Goal: Information Seeking & Learning: Learn about a topic

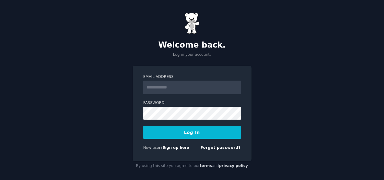
click at [185, 89] on input "Email Address" at bounding box center [192, 87] width 98 height 13
type input "**********"
click at [192, 133] on button "Log In" at bounding box center [192, 132] width 98 height 13
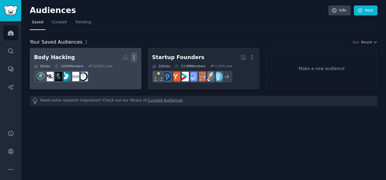
click at [135, 55] on icon "button" at bounding box center [134, 57] width 6 height 6
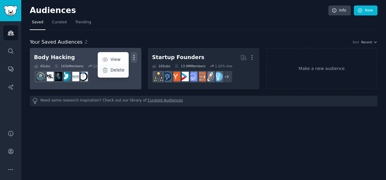
click at [117, 70] on p "Delete" at bounding box center [117, 70] width 14 height 6
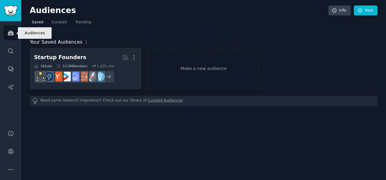
click at [11, 32] on icon "Sidebar" at bounding box center [11, 33] width 6 height 6
click at [81, 20] on span "Trending" at bounding box center [83, 22] width 16 height 5
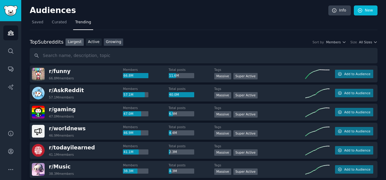
click at [106, 42] on link "Growing" at bounding box center [114, 42] width 20 height 8
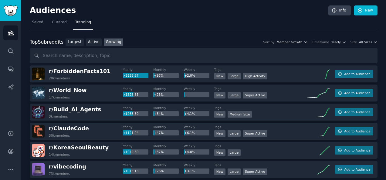
click at [306, 42] on icon "button" at bounding box center [305, 42] width 2 height 1
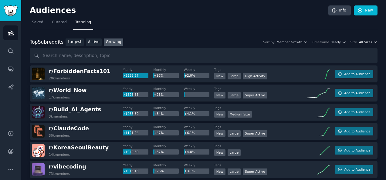
click at [373, 41] on icon "button" at bounding box center [375, 42] width 4 height 4
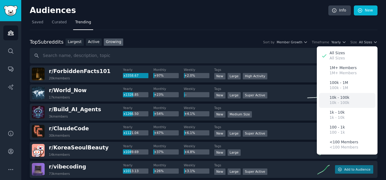
click at [335, 96] on p "10k - 100k" at bounding box center [339, 97] width 20 height 5
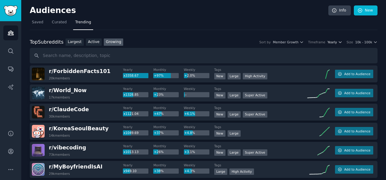
click at [341, 42] on icon "button" at bounding box center [340, 42] width 4 height 4
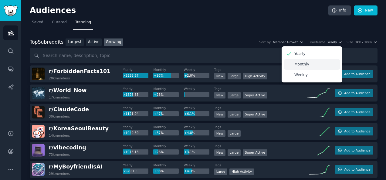
click at [308, 63] on p "Monthly" at bounding box center [301, 64] width 15 height 5
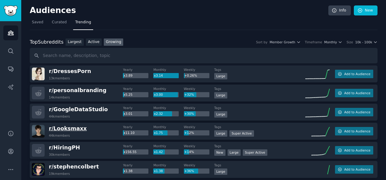
click at [70, 128] on span "r/ Looksmaxx" at bounding box center [68, 128] width 38 height 6
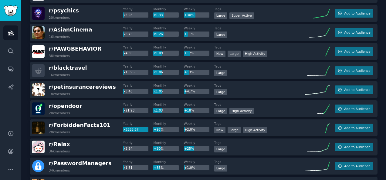
scroll to position [214, 0]
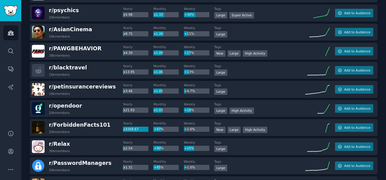
drag, startPoint x: 118, startPoint y: 121, endPoint x: 99, endPoint y: 124, distance: 19.0
click at [99, 124] on div "r/ ForbiddenFacts101 20k members" at bounding box center [77, 127] width 91 height 13
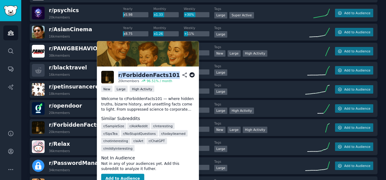
drag, startPoint x: 168, startPoint y: 73, endPoint x: 118, endPoint y: 72, distance: 49.7
click at [118, 72] on h2 "r/ ForbiddenFacts101" at bounding box center [156, 75] width 76 height 8
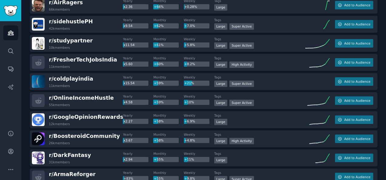
scroll to position [509, 0]
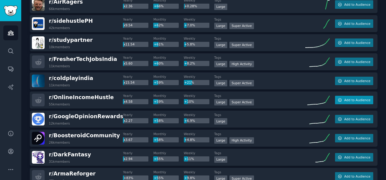
click at [348, 99] on span "Add to Audience" at bounding box center [357, 100] width 26 height 4
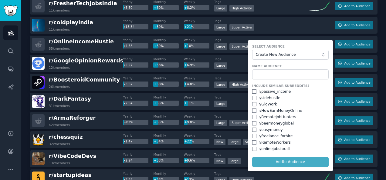
scroll to position [565, 0]
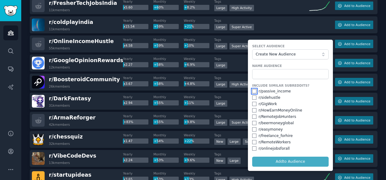
click at [252, 90] on input "checkbox" at bounding box center [254, 91] width 4 height 4
checkbox input "true"
click at [252, 96] on input "checkbox" at bounding box center [254, 97] width 4 height 4
checkbox input "true"
click at [252, 102] on input "checkbox" at bounding box center [254, 104] width 4 height 4
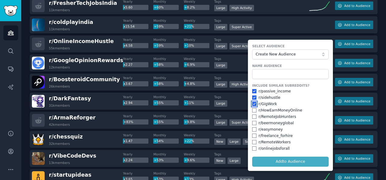
checkbox input "true"
click at [252, 108] on input "checkbox" at bounding box center [254, 110] width 4 height 4
checkbox input "true"
click at [253, 121] on input "checkbox" at bounding box center [254, 123] width 4 height 4
checkbox input "true"
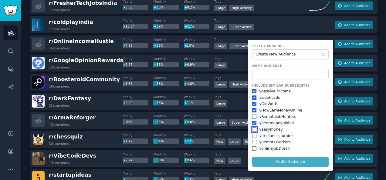
click at [252, 129] on input "checkbox" at bounding box center [254, 129] width 4 height 4
checkbox input "true"
click at [284, 161] on form "Select Audience Create New Audience Name Audience Include Similar Subreddits? r…" at bounding box center [290, 105] width 85 height 131
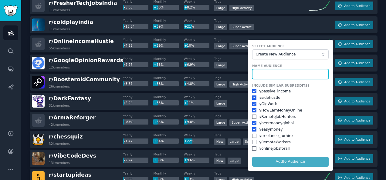
click at [275, 72] on input "text" at bounding box center [290, 74] width 76 height 10
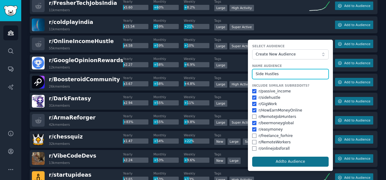
type input "Side Hustles"
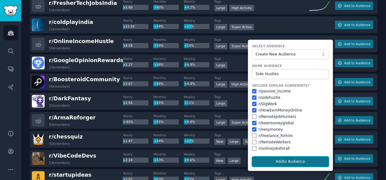
click at [286, 159] on button "Add to Audience" at bounding box center [290, 162] width 76 height 10
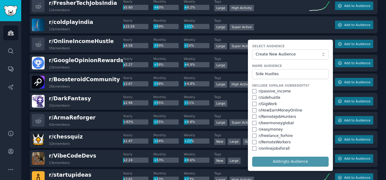
checkbox input "false"
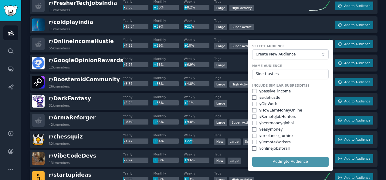
checkbox input "false"
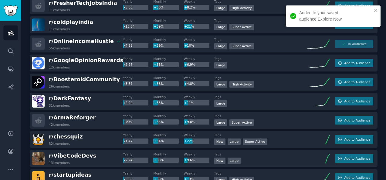
click at [317, 18] on link "Explore Now" at bounding box center [329, 19] width 24 height 5
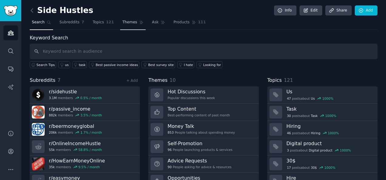
click at [125, 22] on span "Themes" at bounding box center [129, 22] width 15 height 5
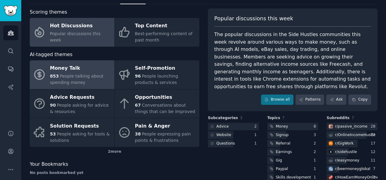
scroll to position [26, 0]
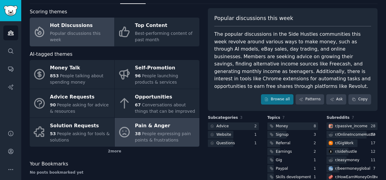
click at [149, 130] on div "Pain & Anger" at bounding box center [165, 126] width 61 height 10
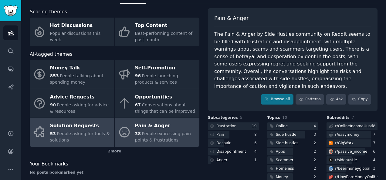
click at [79, 127] on div "Solution Requests" at bounding box center [80, 126] width 61 height 10
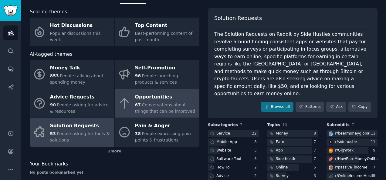
click at [169, 99] on div "Opportunities" at bounding box center [165, 97] width 61 height 10
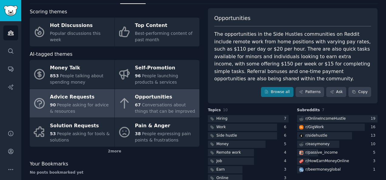
click at [69, 100] on div "Advice Requests" at bounding box center [80, 97] width 61 height 10
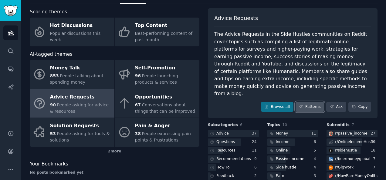
click at [309, 102] on link "Patterns" at bounding box center [309, 107] width 28 height 10
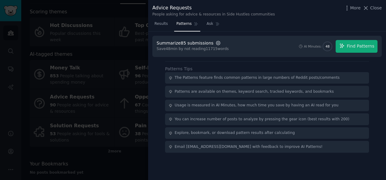
click at [217, 43] on icon "button" at bounding box center [217, 42] width 1 height 1
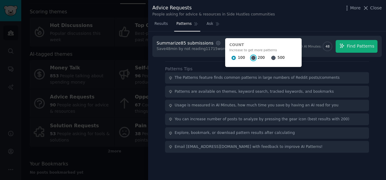
click at [251, 57] on input "200" at bounding box center [253, 58] width 4 height 4
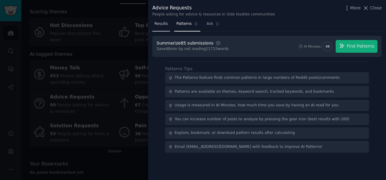
click at [161, 24] on span "Results" at bounding box center [160, 23] width 13 height 5
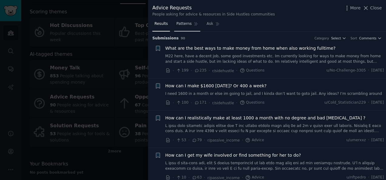
click at [181, 22] on span "Patterns" at bounding box center [183, 23] width 15 height 5
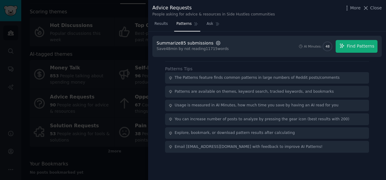
click at [215, 42] on icon "button" at bounding box center [217, 42] width 5 height 5
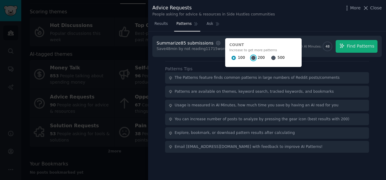
click at [251, 56] on input "200" at bounding box center [253, 58] width 4 height 4
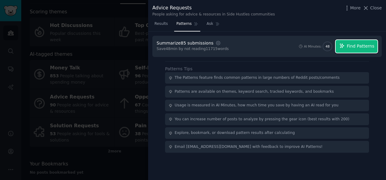
click at [352, 44] on span "Find Patterns" at bounding box center [360, 46] width 28 height 6
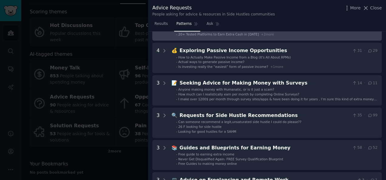
scroll to position [49, 0]
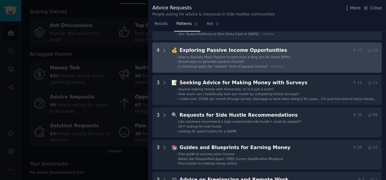
click at [225, 56] on span "How to Actually Make Passive Income from a Blog (It's All About RPMs)" at bounding box center [234, 57] width 112 height 4
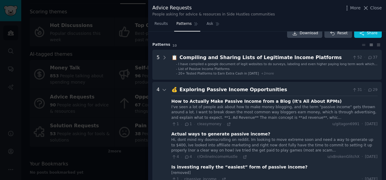
scroll to position [9, 0]
click at [260, 88] on div "Exploring Passive Income Opportunities" at bounding box center [264, 90] width 170 height 8
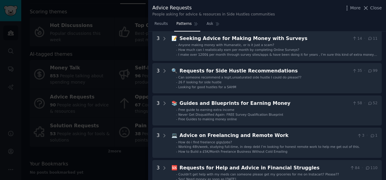
scroll to position [93, 0]
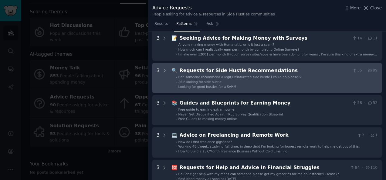
click at [276, 82] on li "- 26 F looking for side hustle" at bounding box center [276, 82] width 201 height 4
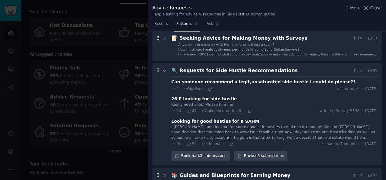
scroll to position [125, 0]
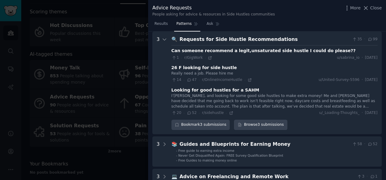
click at [216, 38] on div "Requests for Side Hustle Recommendations" at bounding box center [264, 40] width 170 height 8
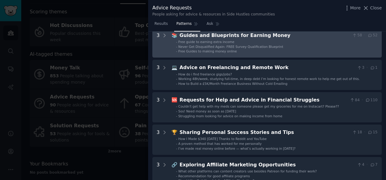
scroll to position [161, 0]
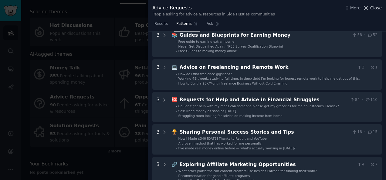
click at [376, 7] on span "Close" at bounding box center [376, 8] width 12 height 6
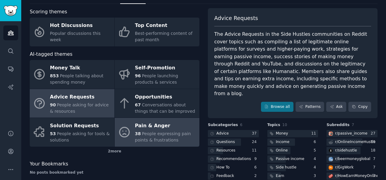
click at [149, 132] on span "People expressing pain points & frustrations" at bounding box center [163, 136] width 56 height 11
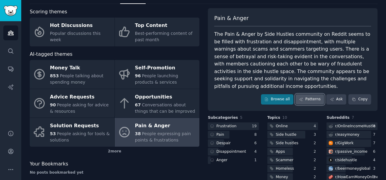
click at [309, 94] on link "Patterns" at bounding box center [309, 99] width 28 height 10
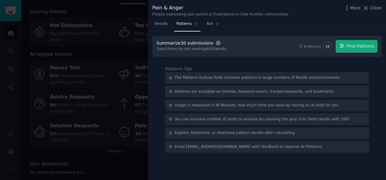
click at [215, 42] on icon "button" at bounding box center [217, 42] width 5 height 5
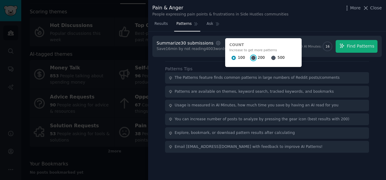
click at [251, 57] on input "200" at bounding box center [253, 58] width 4 height 4
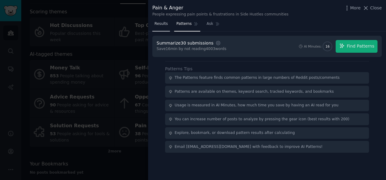
click at [158, 25] on span "Results" at bounding box center [160, 23] width 13 height 5
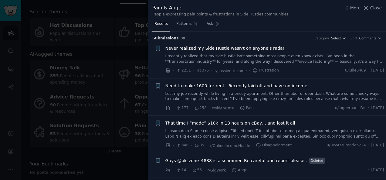
click at [235, 48] on span "Never realized my Side Hustle wasn't on anyone's radar" at bounding box center [224, 48] width 119 height 6
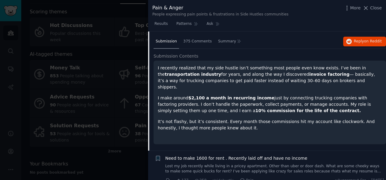
scroll to position [43, 0]
click at [187, 43] on span "375 Comments" at bounding box center [197, 41] width 28 height 5
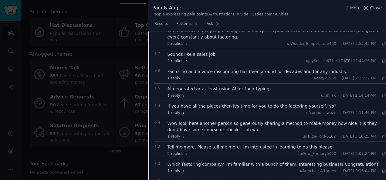
scroll to position [0, 0]
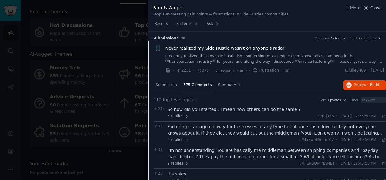
click at [372, 7] on span "Close" at bounding box center [376, 8] width 12 height 6
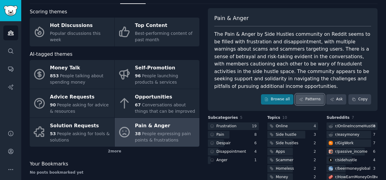
click at [309, 94] on link "Patterns" at bounding box center [309, 99] width 28 height 10
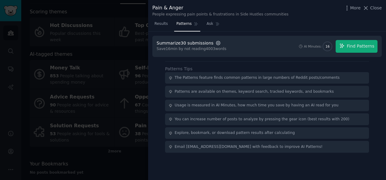
click at [216, 44] on icon "button" at bounding box center [218, 43] width 4 height 4
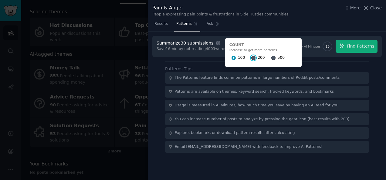
click at [251, 58] on input "200" at bounding box center [253, 58] width 4 height 4
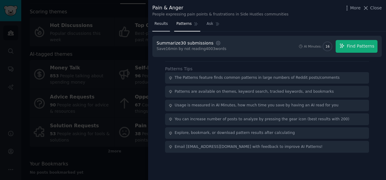
click at [160, 24] on span "Results" at bounding box center [160, 23] width 13 height 5
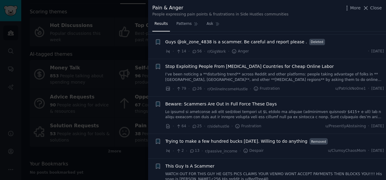
scroll to position [119, 0]
click at [184, 25] on span "Patterns" at bounding box center [183, 23] width 15 height 5
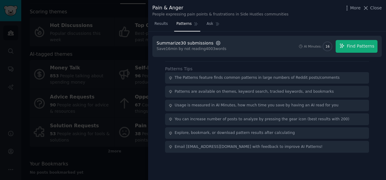
click at [215, 42] on icon "button" at bounding box center [217, 42] width 5 height 5
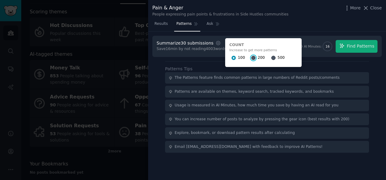
click at [251, 58] on input "200" at bounding box center [253, 58] width 4 height 4
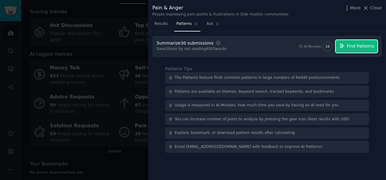
click at [355, 42] on button "Find Patterns" at bounding box center [356, 46] width 42 height 13
